Goal: Task Accomplishment & Management: Manage account settings

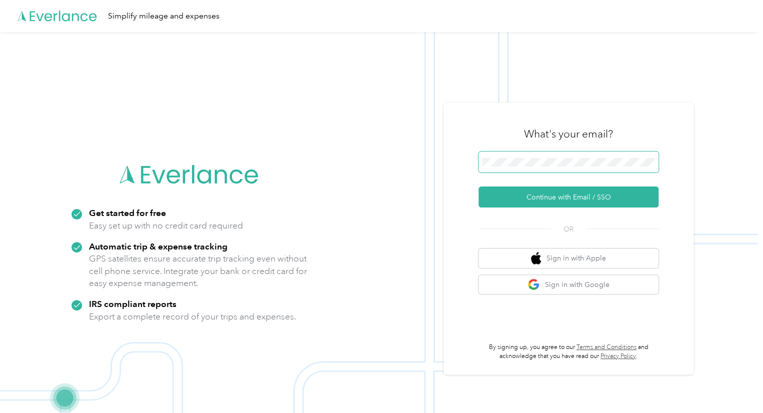
click at [556, 168] on span at bounding box center [569, 162] width 180 height 21
click at [548, 191] on button "Continue with Email / SSO" at bounding box center [569, 197] width 180 height 21
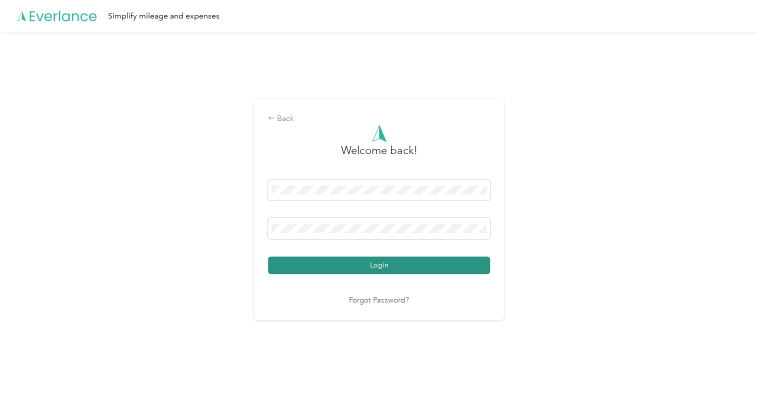
click at [334, 260] on button "Login" at bounding box center [379, 266] width 222 height 18
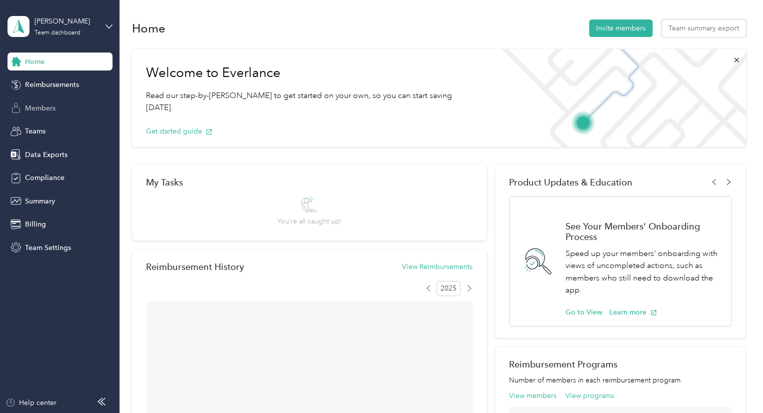
click at [44, 117] on div "Members" at bounding box center [60, 108] width 105 height 18
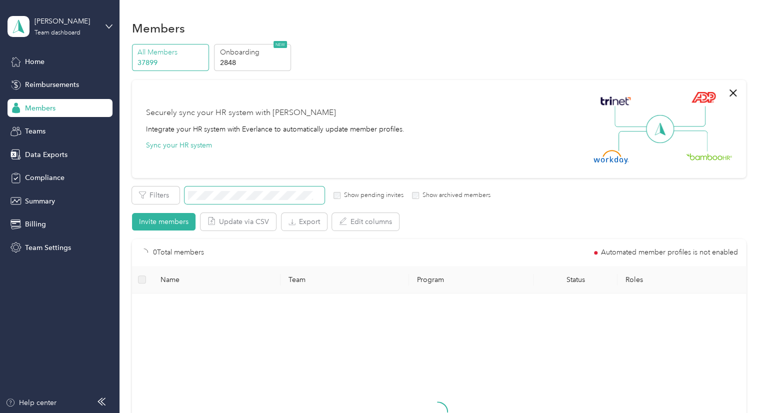
click at [230, 201] on span at bounding box center [255, 196] width 140 height 18
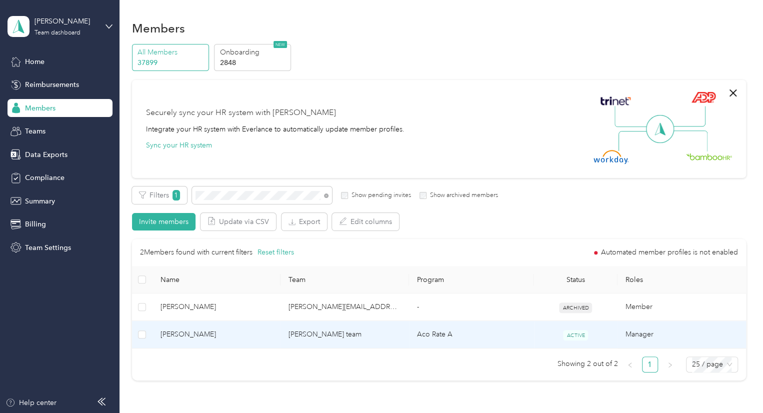
click at [194, 335] on span "[PERSON_NAME]" at bounding box center [217, 334] width 113 height 11
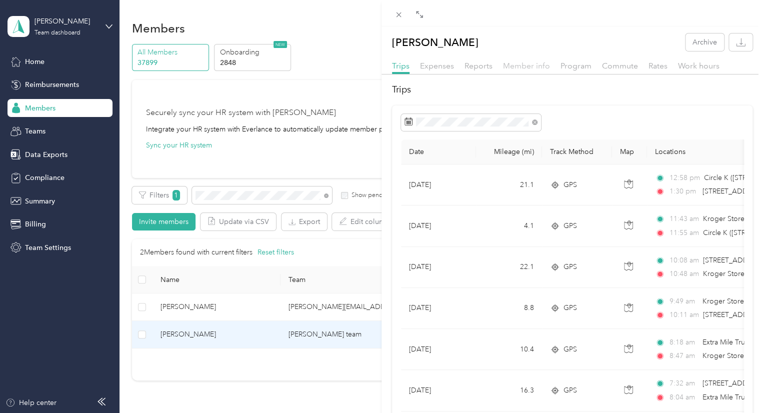
click at [504, 69] on span "Member info" at bounding box center [526, 66] width 47 height 10
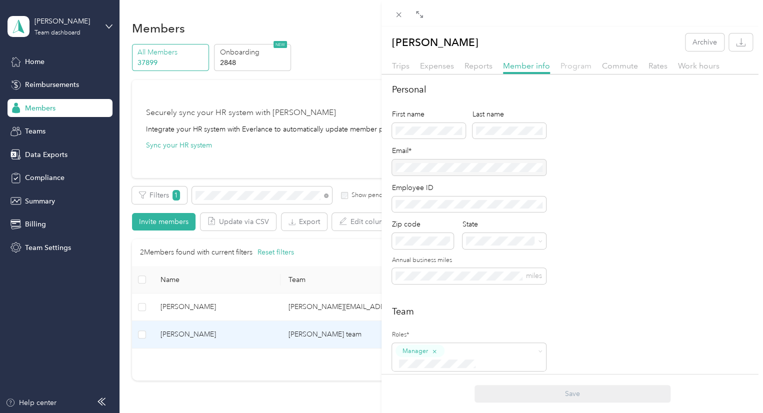
click at [580, 61] on span "Program" at bounding box center [576, 66] width 31 height 10
